Goal: Task Accomplishment & Management: Use online tool/utility

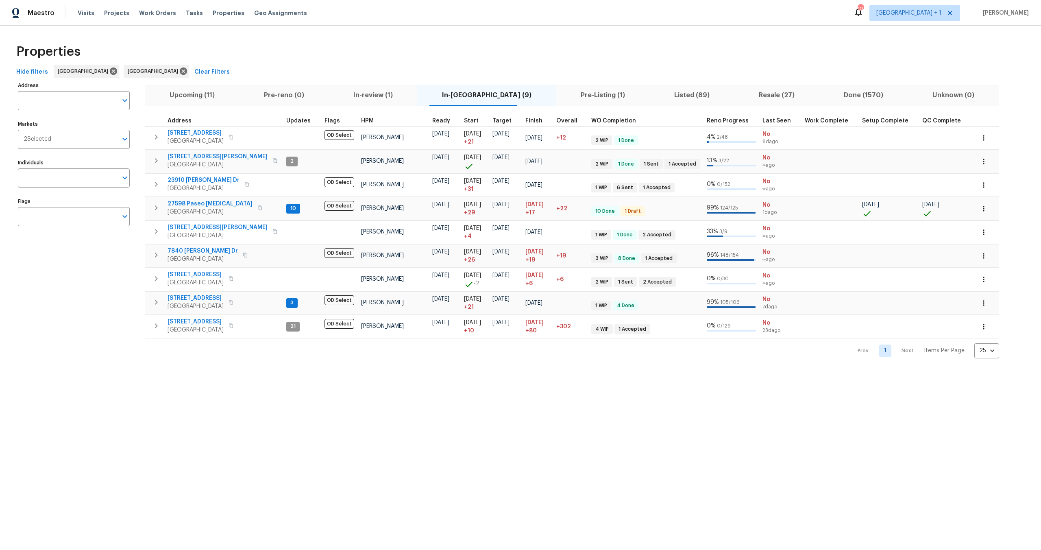
click at [246, 50] on div "Properties" at bounding box center [520, 52] width 1015 height 26
click at [179, 41] on div "Properties" at bounding box center [520, 52] width 1015 height 26
click at [222, 53] on div "Properties" at bounding box center [520, 52] width 1015 height 26
click at [210, 198] on td "27598 Paseo [MEDICAL_DATA] San Juan Capistrano, CA 92675" at bounding box center [214, 207] width 138 height 21
click at [975, 213] on button "button" at bounding box center [984, 209] width 18 height 18
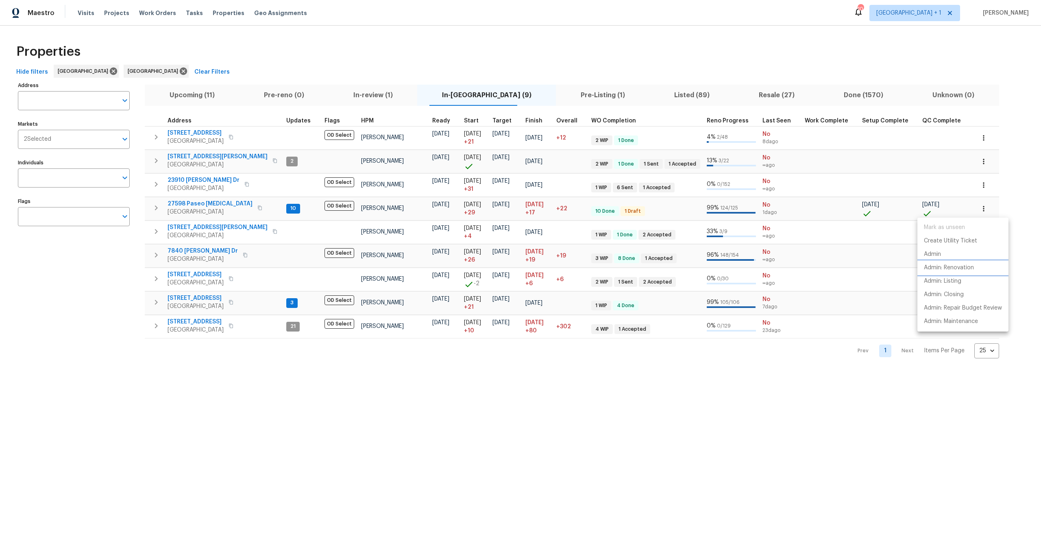
click at [956, 267] on p "Admin: Renovation" at bounding box center [949, 268] width 50 height 9
click at [199, 28] on div at bounding box center [520, 275] width 1041 height 550
click at [257, 209] on icon "button" at bounding box center [259, 207] width 5 height 5
click at [204, 203] on span "27598 Paseo Sonata" at bounding box center [210, 204] width 85 height 8
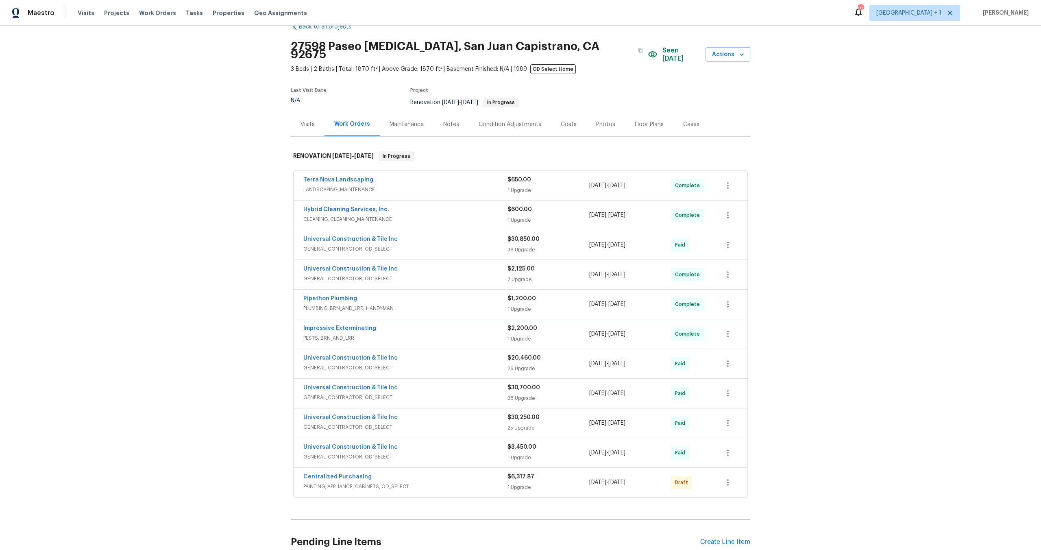
scroll to position [60, 0]
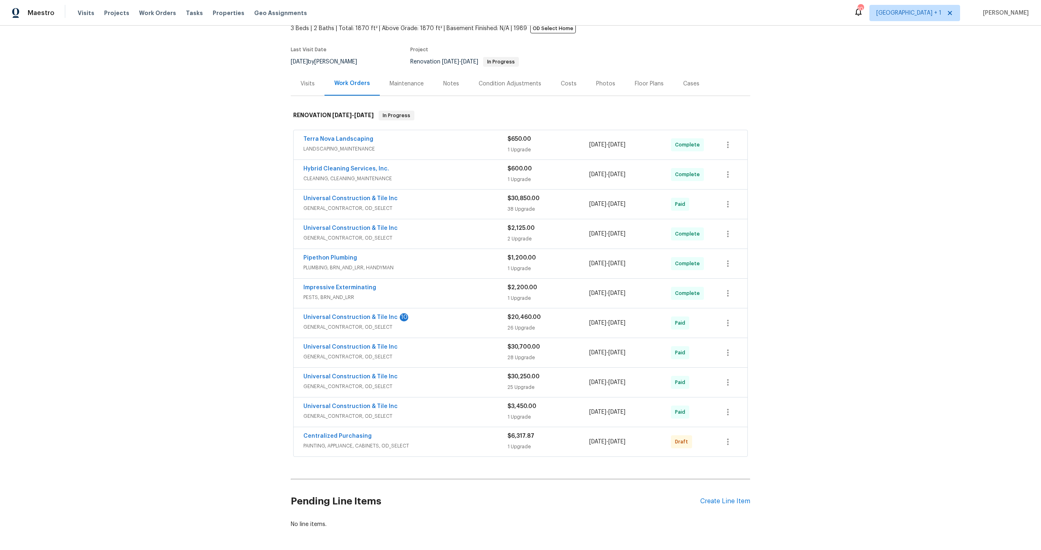
click at [470, 432] on div "Centralized Purchasing" at bounding box center [405, 437] width 204 height 10
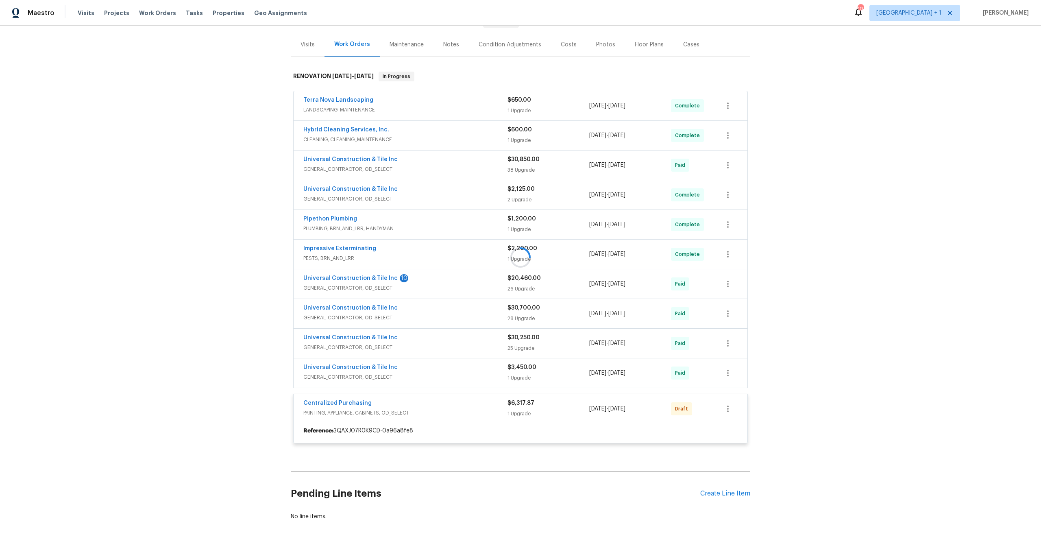
scroll to position [123, 0]
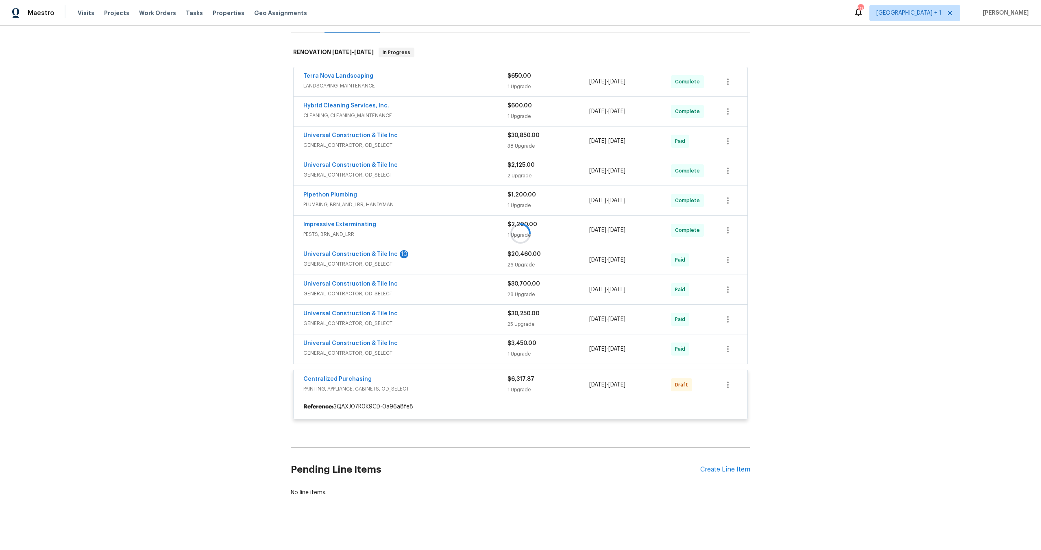
click at [854, 338] on div "Back to all projects 27598 Paseo [MEDICAL_DATA], [GEOGRAPHIC_DATA] 3 Beds | 2 B…" at bounding box center [520, 288] width 1041 height 524
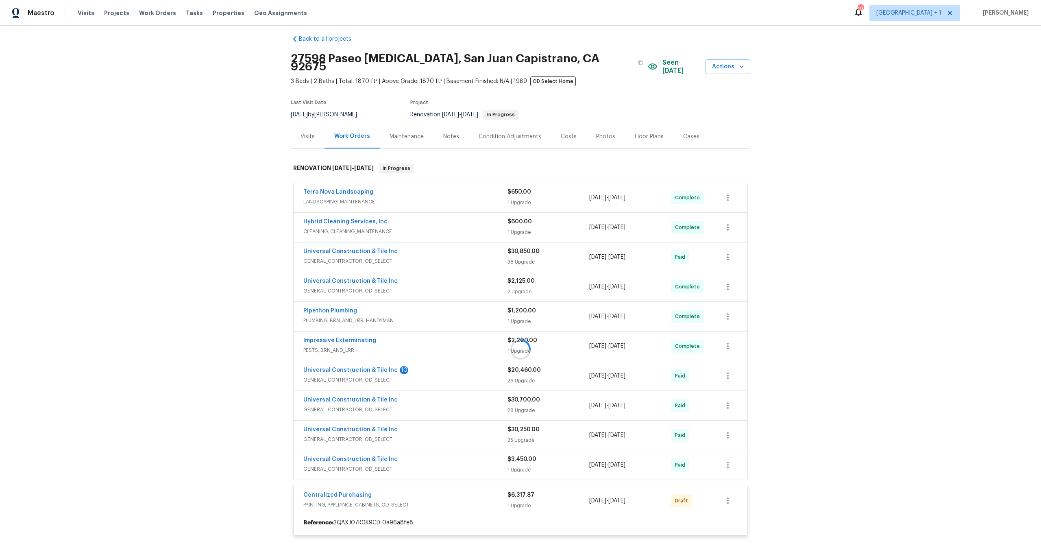
scroll to position [0, 0]
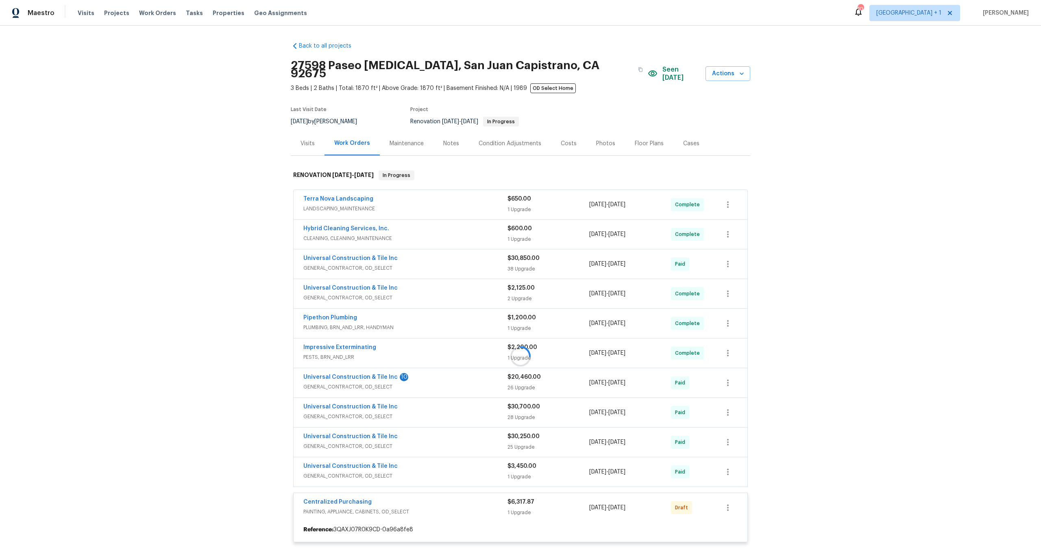
click at [86, 227] on div "Back to all projects 27598 Paseo [MEDICAL_DATA], [GEOGRAPHIC_DATA] 3 Beds | 2 B…" at bounding box center [520, 288] width 1041 height 524
click at [93, 223] on div "Back to all projects 27598 Paseo [MEDICAL_DATA], [GEOGRAPHIC_DATA] 3 Beds | 2 B…" at bounding box center [520, 288] width 1041 height 524
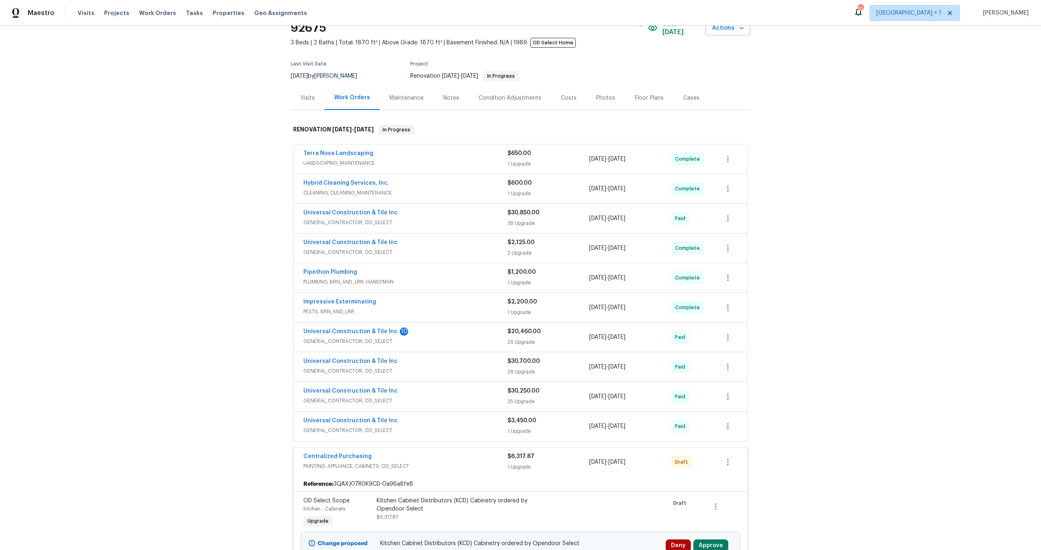
scroll to position [83, 0]
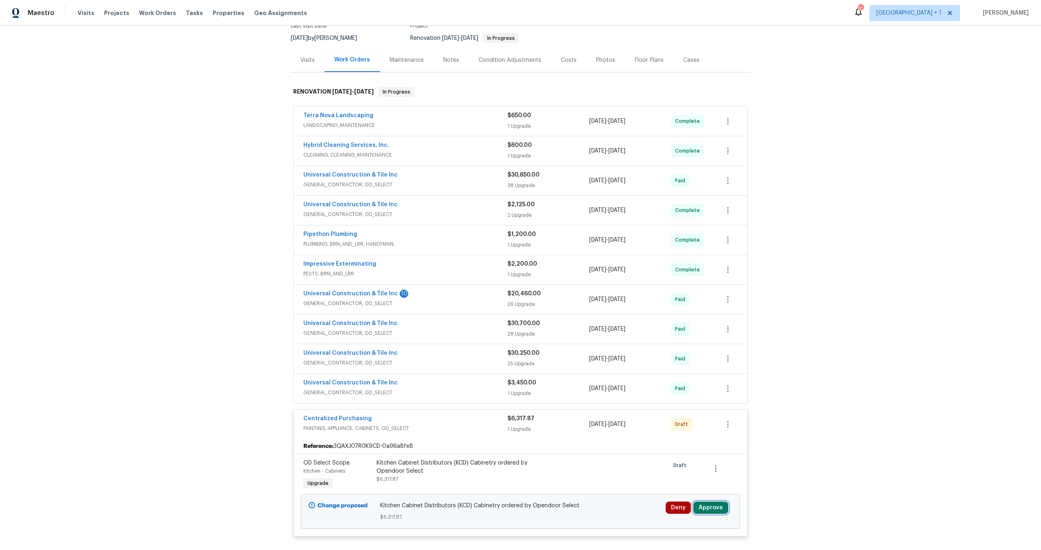
click at [720, 502] on button "Approve" at bounding box center [710, 508] width 35 height 12
click at [695, 477] on button "Approve" at bounding box center [684, 473] width 49 height 16
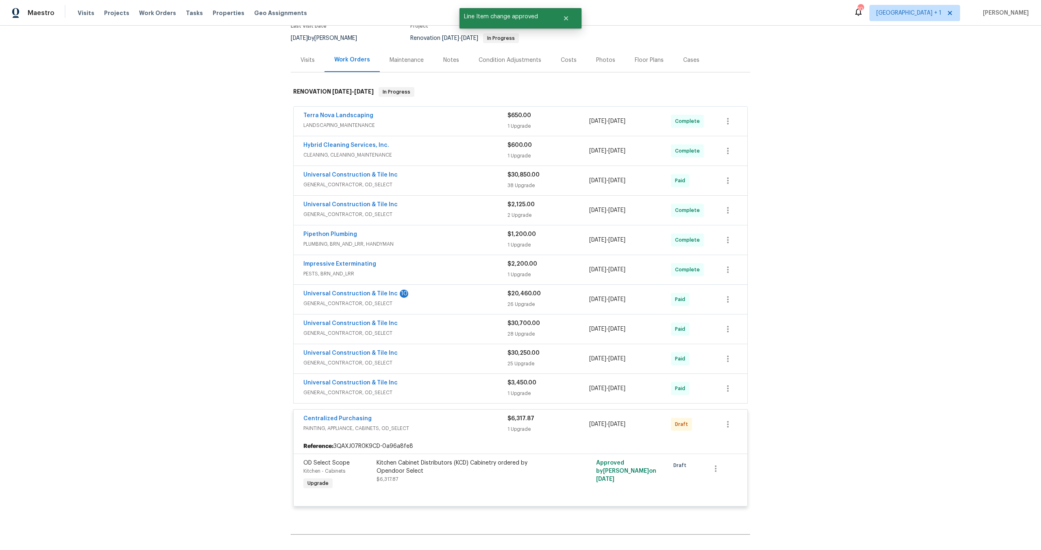
click at [463, 414] on div "Centralized Purchasing" at bounding box center [405, 419] width 204 height 10
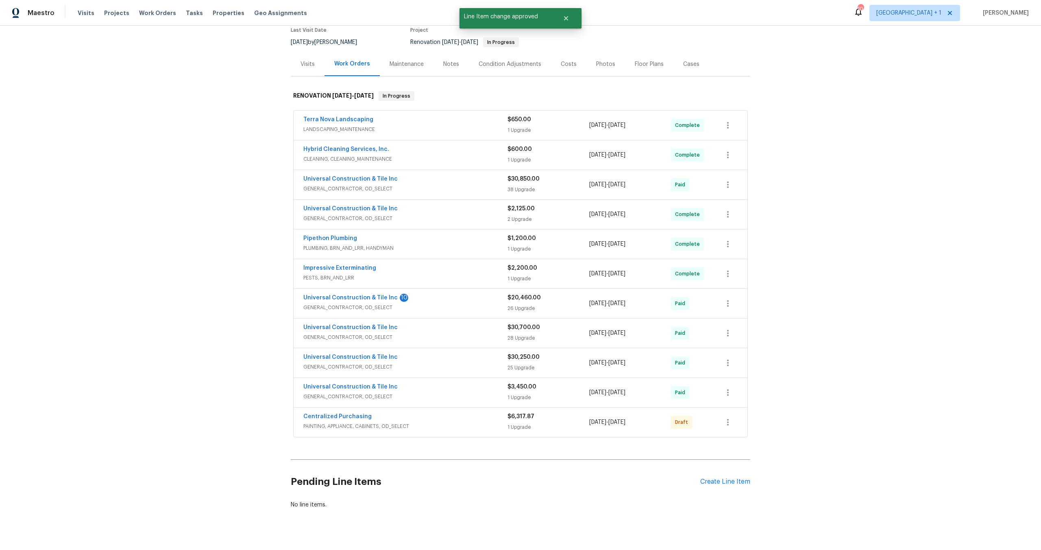
scroll to position [0, 0]
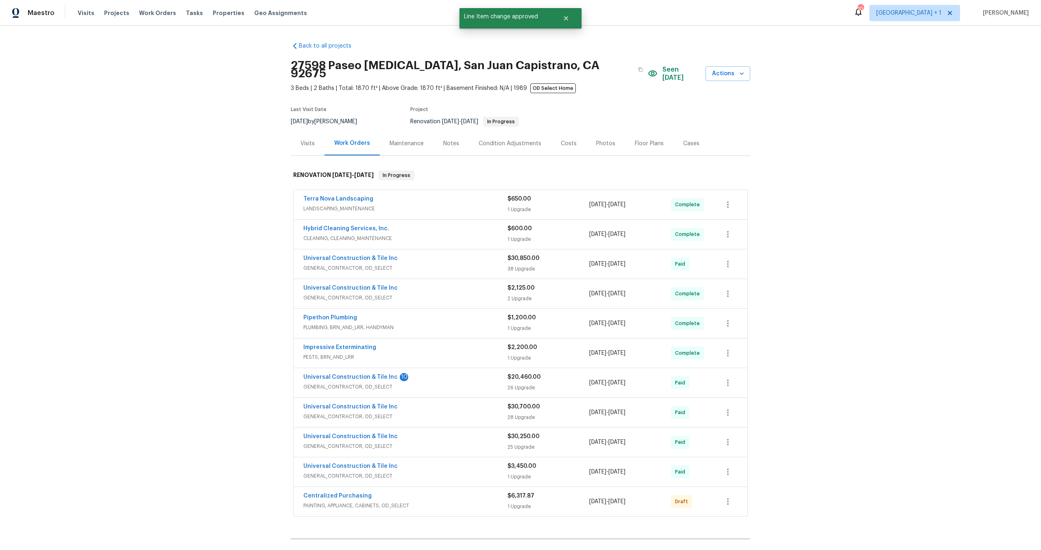
click at [864, 233] on div "Back to all projects 27598 Paseo [MEDICAL_DATA], [GEOGRAPHIC_DATA] 3 Beds | 2 B…" at bounding box center [520, 288] width 1041 height 524
click at [213, 61] on div "Back to all projects 27598 Paseo [MEDICAL_DATA], [GEOGRAPHIC_DATA] 3 Beds | 2 B…" at bounding box center [520, 288] width 1041 height 524
click at [858, 166] on div "Back to all projects 27598 Paseo [MEDICAL_DATA], [GEOGRAPHIC_DATA] 3 Beds | 2 B…" at bounding box center [520, 288] width 1041 height 524
click at [920, 222] on div "Back to all projects 27598 Paseo [MEDICAL_DATA], [GEOGRAPHIC_DATA] 3 Beds | 2 B…" at bounding box center [520, 288] width 1041 height 524
click at [163, 148] on div "Back to all projects 27598 Paseo [MEDICAL_DATA], [GEOGRAPHIC_DATA] 3 Beds | 2 B…" at bounding box center [520, 288] width 1041 height 524
